Goal: Task Accomplishment & Management: Complete application form

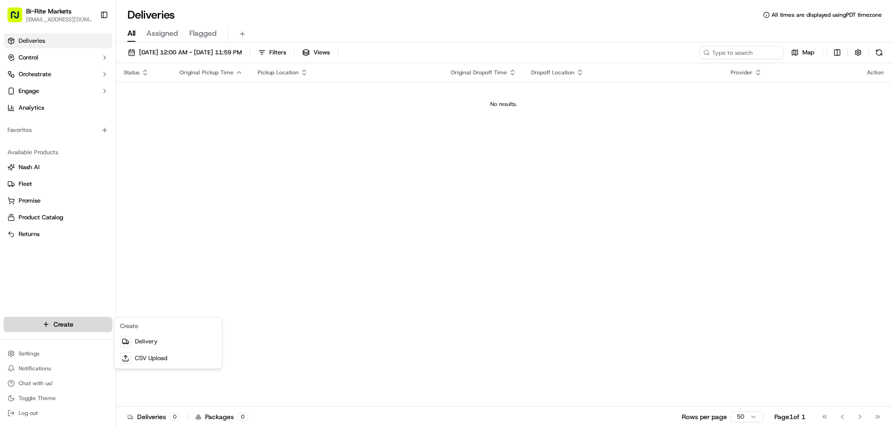
click at [33, 325] on html "Bi-Rite Markets [EMAIL_ADDRESS][DOMAIN_NAME] Toggle Sidebar Deliveries Control …" at bounding box center [446, 213] width 893 height 427
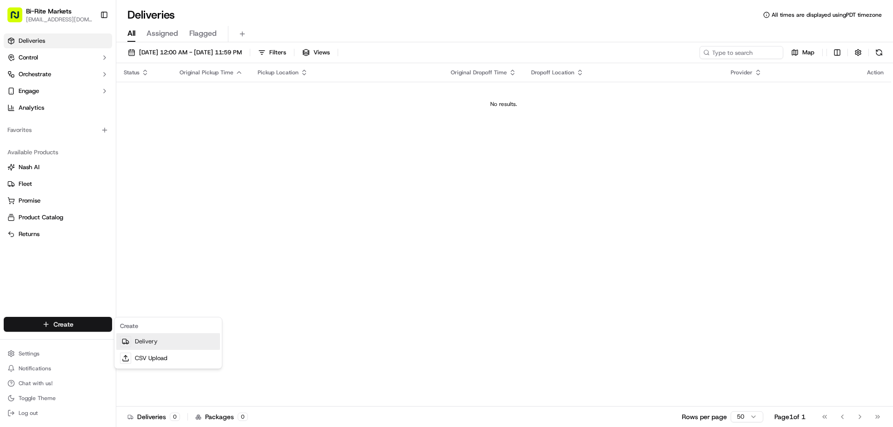
click at [151, 342] on link "Delivery" at bounding box center [168, 341] width 104 height 17
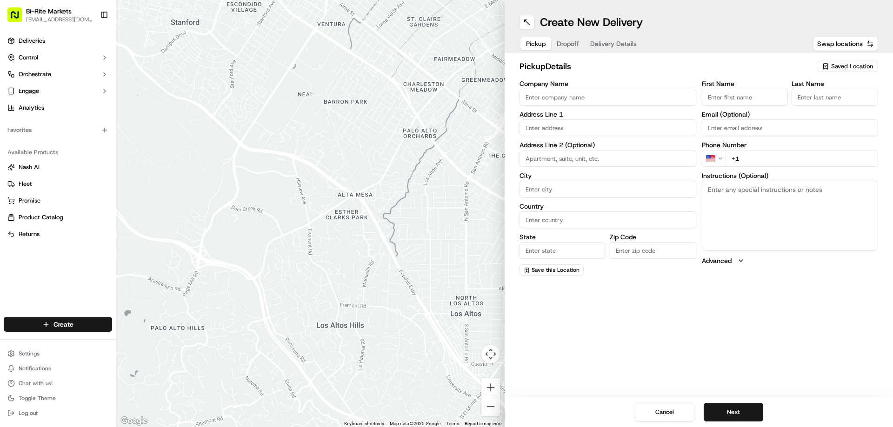
click at [539, 98] on input "Company Name" at bounding box center [607, 97] width 177 height 17
type input "Bi-Rite Market"
click at [532, 130] on input "text" at bounding box center [607, 128] width 177 height 17
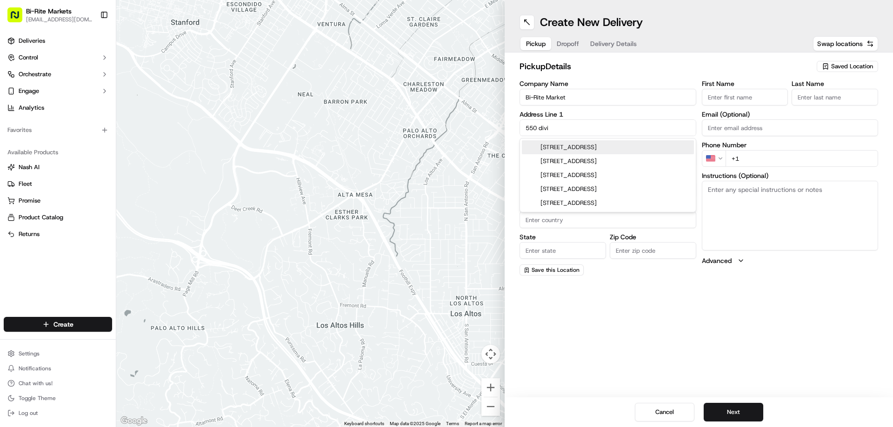
click at [590, 147] on div "[STREET_ADDRESS]" at bounding box center [608, 147] width 172 height 14
type input "[STREET_ADDRESS]"
type input "[GEOGRAPHIC_DATA]"
type input "CA"
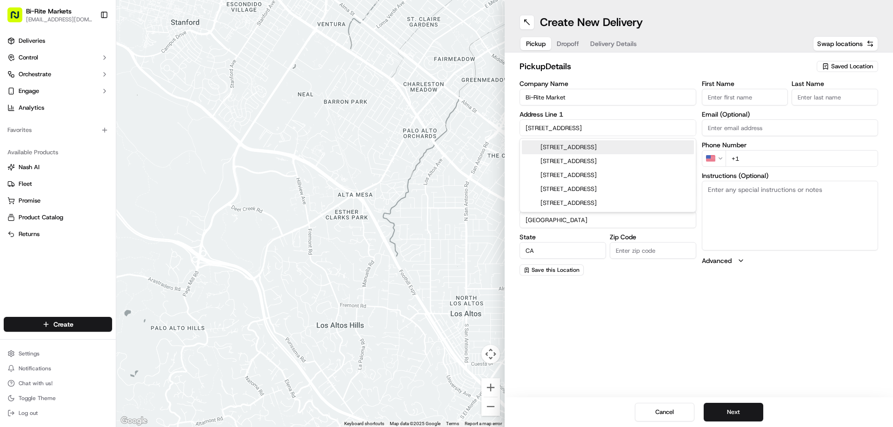
type input "94117"
type input "[STREET_ADDRESS]"
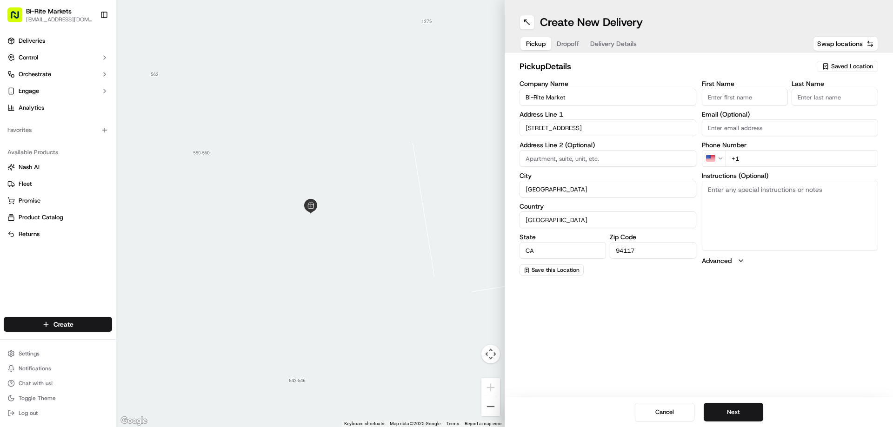
click at [733, 98] on input "First Name" at bounding box center [745, 97] width 87 height 17
type input "[PERSON_NAME]"
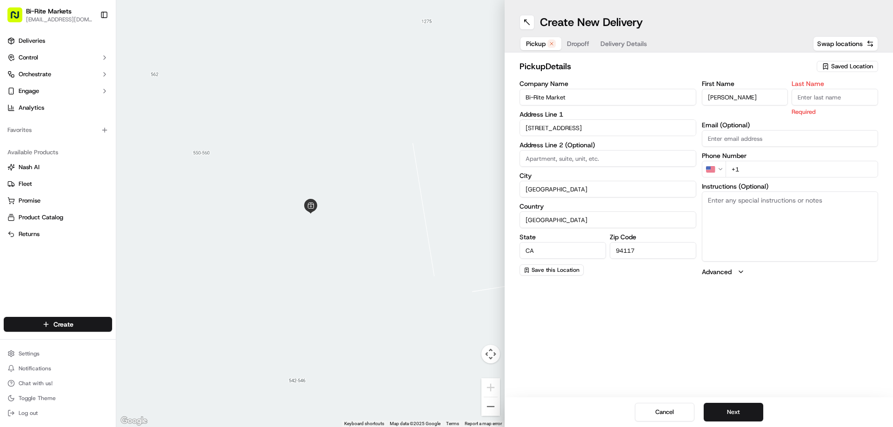
click at [811, 100] on input "Last Name" at bounding box center [835, 97] width 87 height 17
type input "MOD"
click at [746, 171] on div "First Name [PERSON_NAME] Last Name MOD Required Email (Optional) Phone Number U…" at bounding box center [790, 178] width 177 height 196
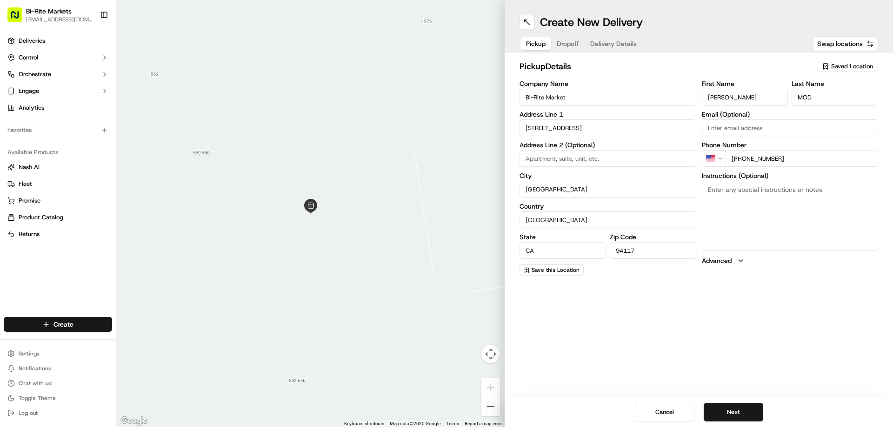
type input "[PHONE_NUMBER]"
click at [716, 192] on textarea "Instructions (Optional)" at bounding box center [790, 216] width 177 height 70
type textarea "a"
type textarea "Go to the cashier and ask for a Manager on duty"
click at [747, 409] on button "Next" at bounding box center [734, 412] width 60 height 19
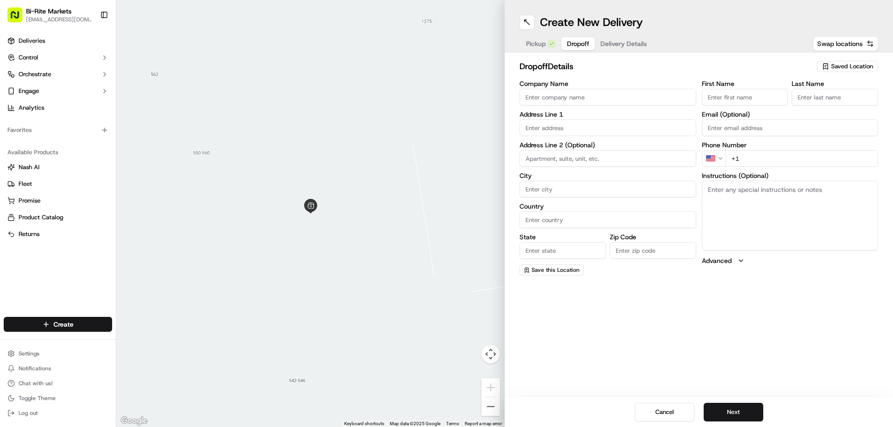
click at [562, 98] on input "Company Name" at bounding box center [607, 97] width 177 height 17
click at [538, 121] on div "Company Name Address Line 1 Address Line 2 (Optional) City Country State Zip Co…" at bounding box center [607, 177] width 177 height 195
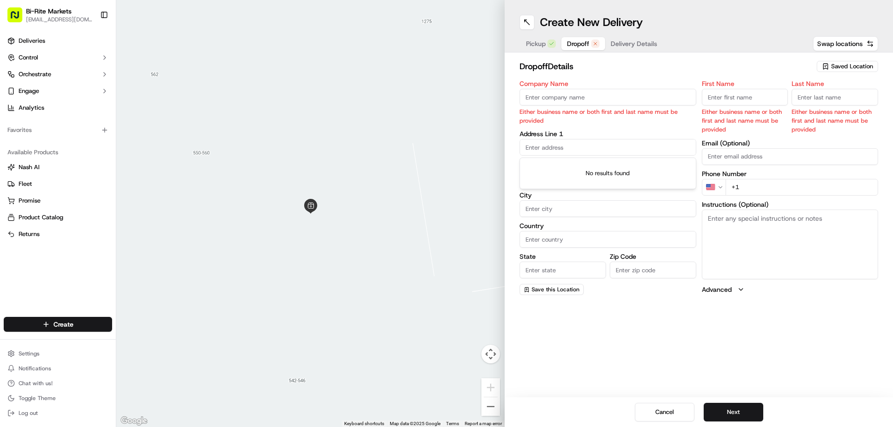
click at [547, 146] on input "text" at bounding box center [607, 147] width 177 height 17
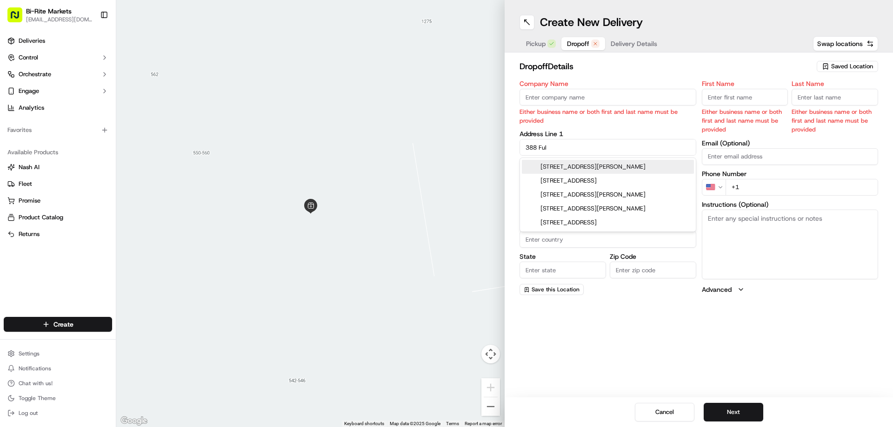
click at [562, 168] on div "[STREET_ADDRESS][PERSON_NAME]" at bounding box center [608, 167] width 172 height 14
type input "[STREET_ADDRESS][PERSON_NAME]"
type input "[GEOGRAPHIC_DATA]"
type input "CA"
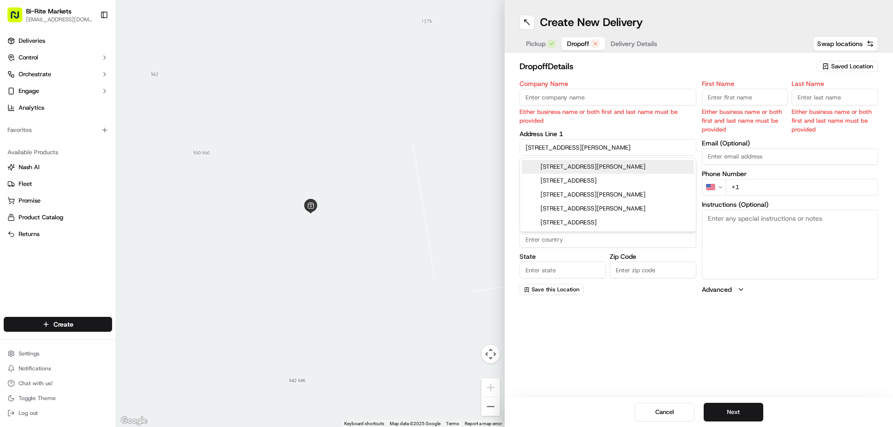
type input "94102"
type input "[STREET_ADDRESS][PERSON_NAME]"
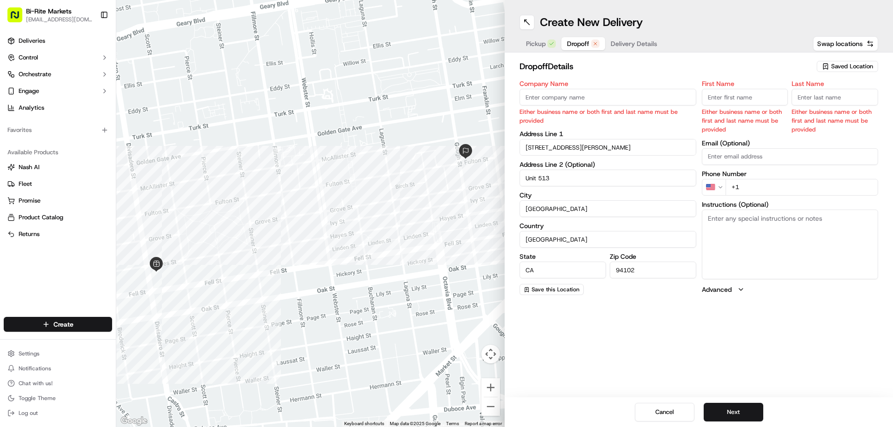
type input "Unit 513"
click at [720, 95] on input "First Name" at bounding box center [745, 97] width 87 height 17
type input "[PERSON_NAME]"
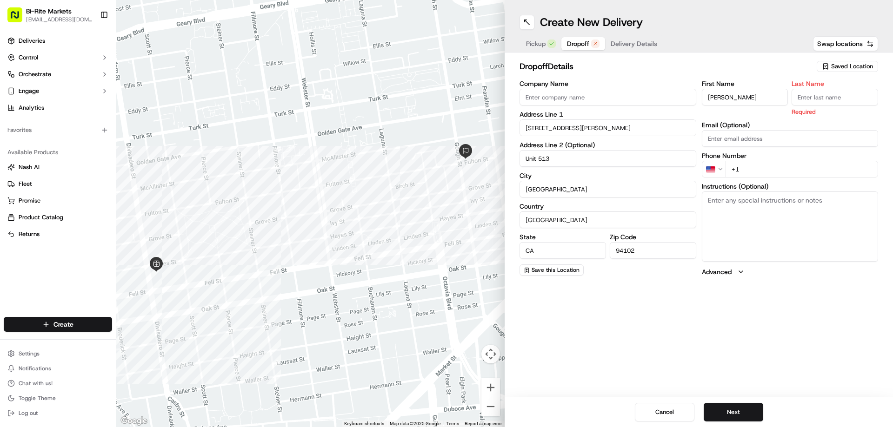
click at [826, 97] on input "Last Name" at bounding box center [835, 97] width 87 height 17
type input "[PERSON_NAME]"
click at [763, 172] on div "First Name [PERSON_NAME] Last Name [PERSON_NAME] Required Email (Optional) Phon…" at bounding box center [790, 178] width 177 height 196
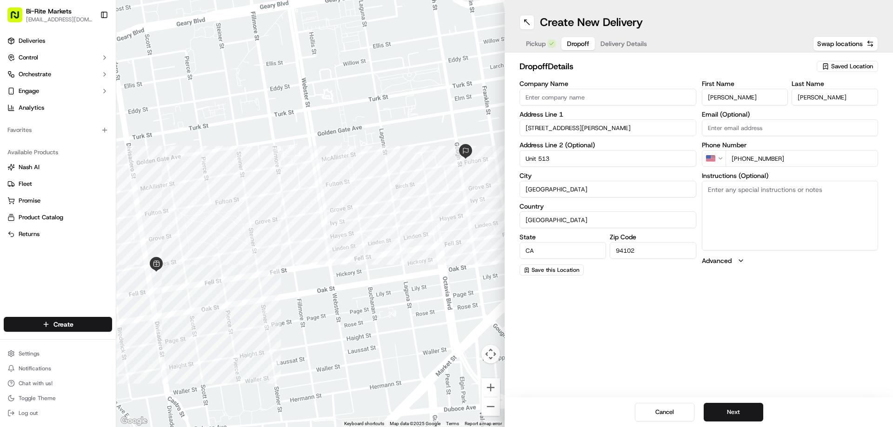
type input "[PHONE_NUMBER]"
click at [640, 286] on div "Create New Delivery Pickup Dropoff Delivery Details Swap locations dropoff Deta…" at bounding box center [699, 213] width 388 height 427
click at [721, 194] on textarea "Instructions (Optional)" at bounding box center [790, 216] width 177 height 70
type textarea "Can you please call [PERSON_NAME] [PHONE_NUMBER] and tell her that are at her f…"
click at [722, 413] on button "Next" at bounding box center [734, 412] width 60 height 19
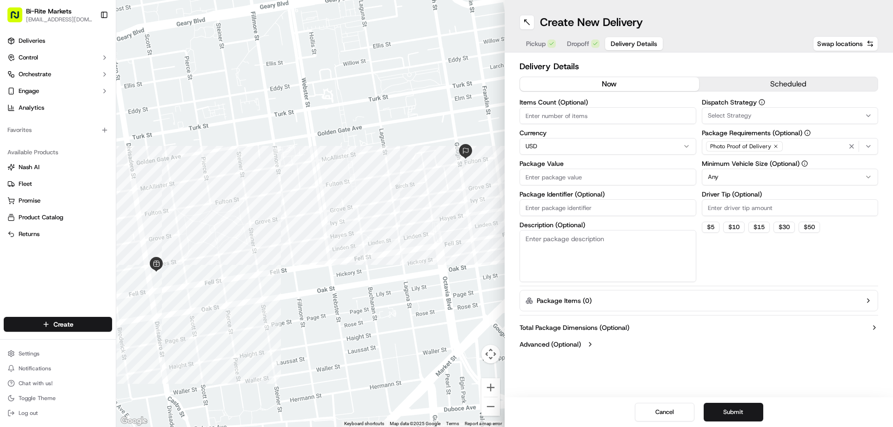
click at [737, 83] on button "scheduled" at bounding box center [788, 84] width 179 height 14
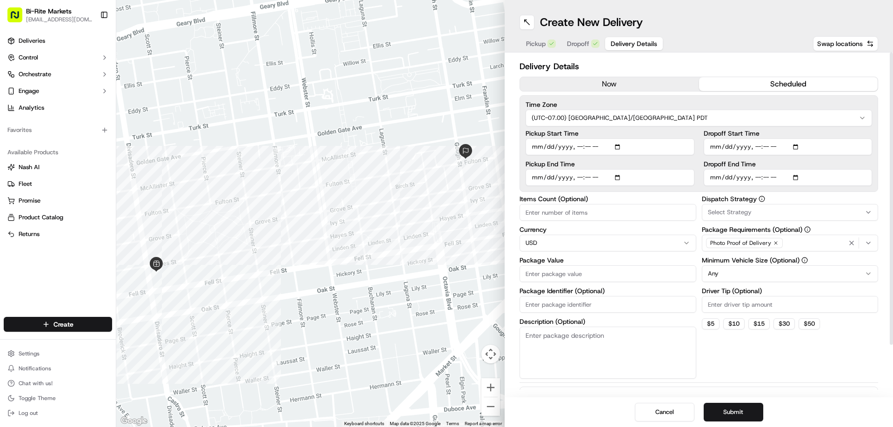
click at [543, 145] on input "Pickup Start Time" at bounding box center [610, 147] width 169 height 17
click at [595, 146] on input "Pickup Start Time" at bounding box center [610, 147] width 169 height 17
click at [588, 145] on input "Pickup Start Time" at bounding box center [610, 147] width 169 height 17
click at [570, 146] on input "Pickup Start Time" at bounding box center [610, 147] width 169 height 17
click at [577, 142] on input "Pickup Start Time" at bounding box center [610, 147] width 169 height 17
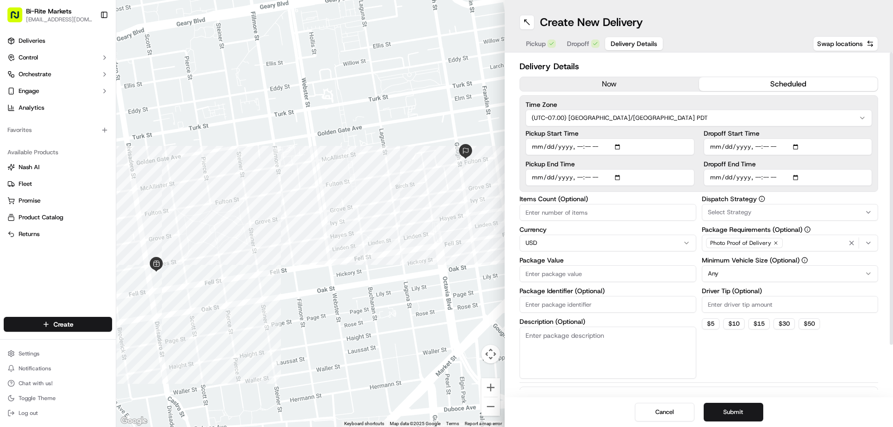
click at [577, 142] on input "Pickup Start Time" at bounding box center [610, 147] width 169 height 17
click at [578, 146] on input "Pickup Start Time" at bounding box center [610, 147] width 169 height 17
type input "[DATE]T12:30"
click at [538, 180] on input "Pickup End Time" at bounding box center [610, 177] width 169 height 17
click at [577, 175] on input "Pickup End Time" at bounding box center [610, 177] width 169 height 17
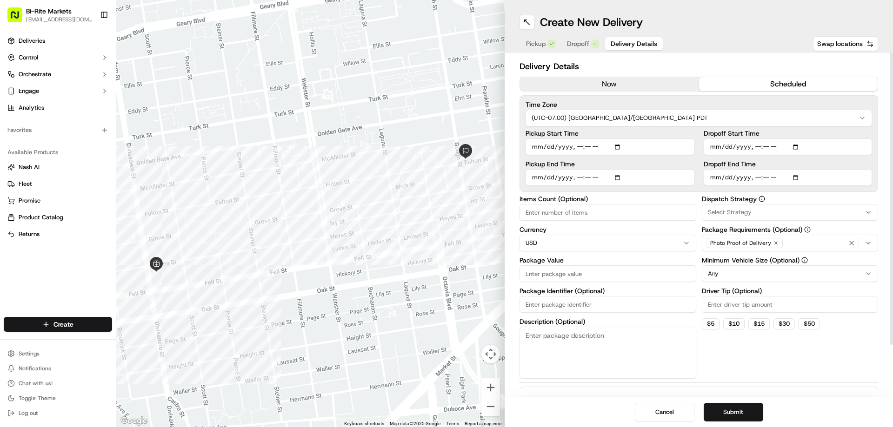
click at [579, 178] on input "Pickup End Time" at bounding box center [610, 177] width 169 height 17
click at [590, 175] on input "Pickup End Time" at bounding box center [610, 177] width 169 height 17
type input "[DATE]T13:00"
click at [759, 143] on input "Dropoff Start Time" at bounding box center [788, 147] width 169 height 17
click at [760, 148] on input "Dropoff Start Time" at bounding box center [788, 147] width 169 height 17
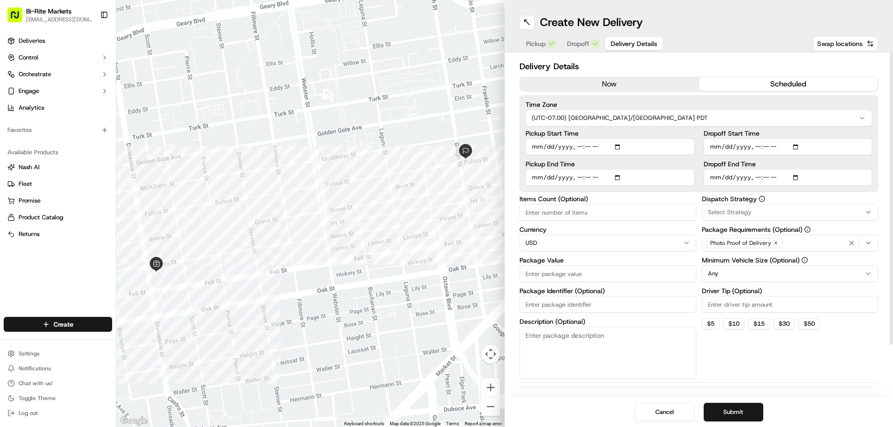
click at [752, 144] on input "Dropoff Start Time" at bounding box center [788, 147] width 169 height 17
type input "[DATE]T13:00"
click at [712, 179] on input "Dropoff End Time" at bounding box center [788, 177] width 169 height 17
click at [753, 177] on input "Dropoff End Time" at bounding box center [788, 177] width 169 height 17
click at [770, 180] on input "Dropoff End Time" at bounding box center [788, 177] width 169 height 17
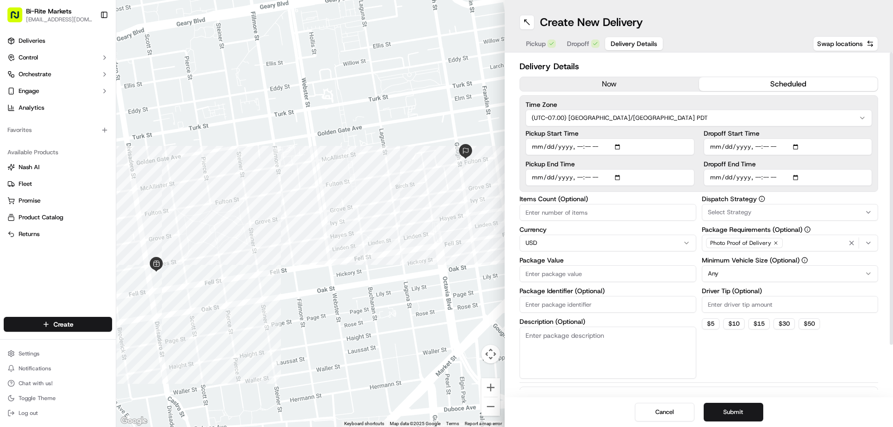
type input "[DATE]T13:50"
click at [543, 211] on input "Items Count (Optional)" at bounding box center [607, 212] width 177 height 17
type input "1"
click at [548, 270] on input "Package Value" at bounding box center [607, 274] width 177 height 17
type input "160.00"
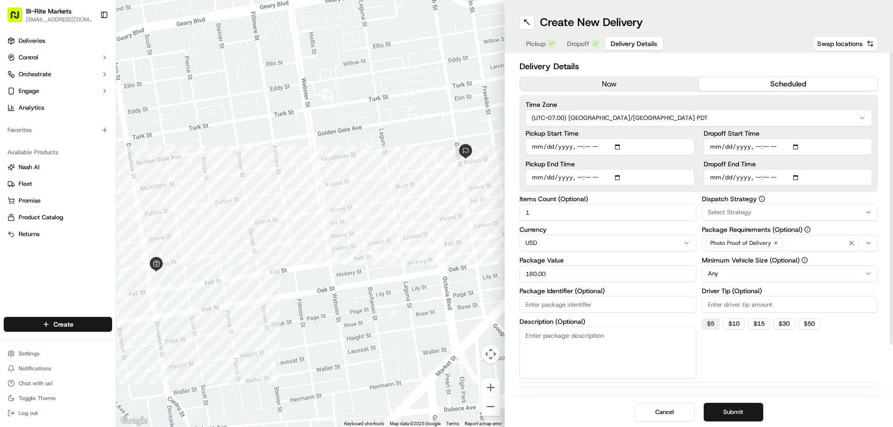
click at [712, 325] on button "$ 5" at bounding box center [711, 324] width 18 height 11
type input "5"
click at [772, 214] on div "Select Strategy" at bounding box center [790, 212] width 172 height 8
click at [772, 214] on html "Bi-Rite Markets [EMAIL_ADDRESS][DOMAIN_NAME] Toggle Sidebar Deliveries Control …" at bounding box center [446, 213] width 893 height 427
click at [851, 242] on icon "button" at bounding box center [852, 243] width 4 height 4
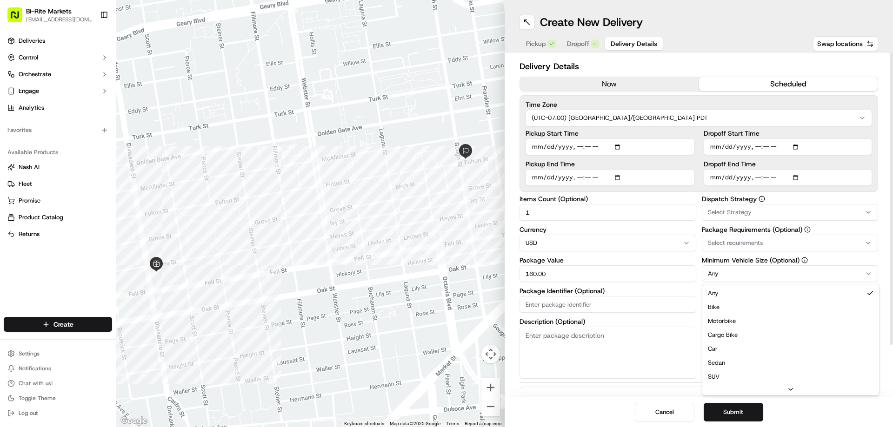
click at [728, 273] on html "Bi-Rite Markets [EMAIL_ADDRESS][DOMAIN_NAME] Toggle Sidebar Deliveries Control …" at bounding box center [446, 213] width 893 height 427
click at [735, 411] on button "Submit" at bounding box center [734, 412] width 60 height 19
